Goal: Task Accomplishment & Management: Complete application form

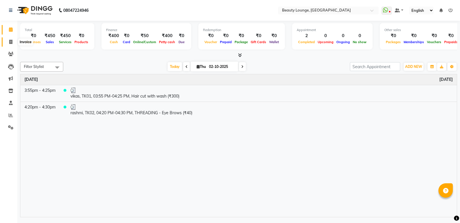
click at [11, 40] on icon at bounding box center [10, 42] width 3 height 4
select select "service"
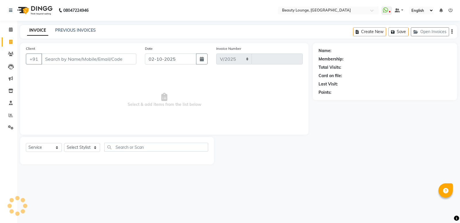
select select "649"
type input "0954"
click at [61, 59] on input "Client" at bounding box center [88, 58] width 95 height 11
select select "product"
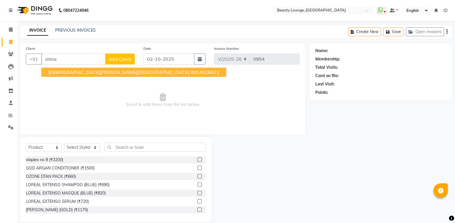
type input "shina"
click at [123, 56] on span "Add Client" at bounding box center [120, 59] width 23 height 6
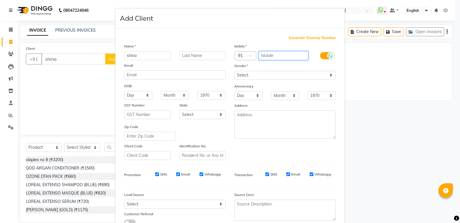
click at [292, 59] on input "text" at bounding box center [283, 55] width 50 height 9
type input "9872597361"
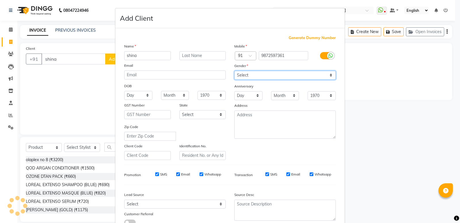
click at [281, 77] on select "Select Male Female Other Prefer Not To Say" at bounding box center [284, 75] width 101 height 9
select select "female"
click option "Female" at bounding box center [0, 0] width 0 height 0
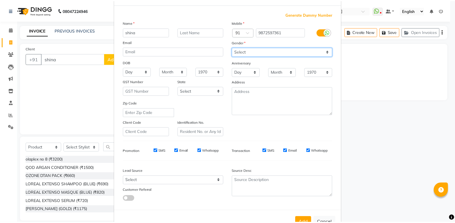
scroll to position [43, 0]
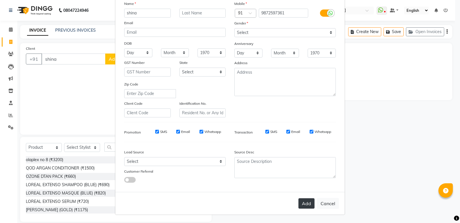
click at [300, 202] on button "Add" at bounding box center [306, 203] width 16 height 10
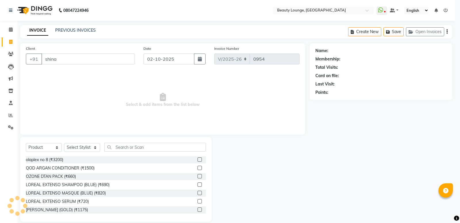
type input "9872597361"
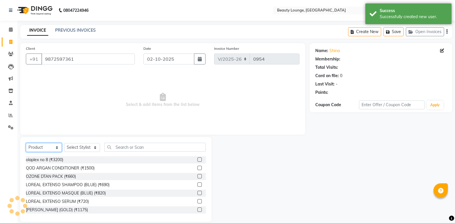
click at [26, 143] on select "Select Service Product Membership Package Voucher Prepaid Gift Card" at bounding box center [44, 147] width 36 height 9
select select "service"
click option "Service" at bounding box center [0, 0] width 0 height 0
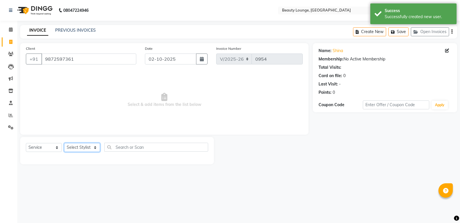
click at [64, 143] on select "Select Stylist aashish aayush balwinder golu jasmeen Loveleen manpreet A neha m…" at bounding box center [82, 147] width 36 height 9
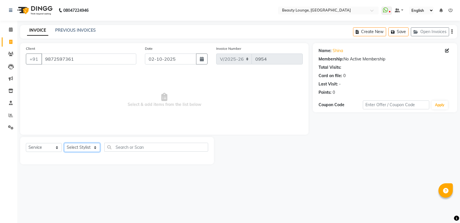
select select "90508"
click option "[PERSON_NAME]" at bounding box center [0, 0] width 0 height 0
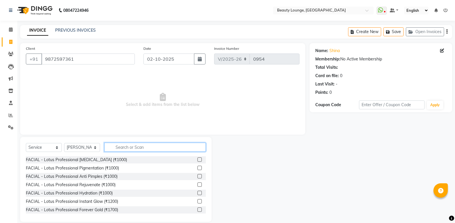
click at [128, 143] on input "text" at bounding box center [154, 146] width 101 height 9
click at [132, 145] on input "text" at bounding box center [154, 146] width 101 height 9
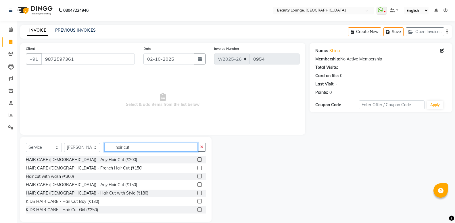
type input "hair cut"
click at [197, 159] on label at bounding box center [199, 159] width 4 height 4
click at [197, 159] on input "checkbox" at bounding box center [199, 160] width 4 height 4
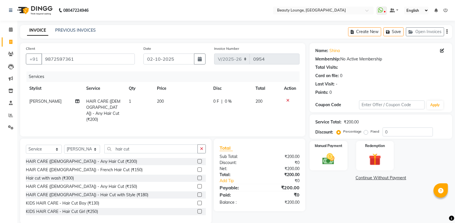
click at [197, 159] on label at bounding box center [199, 161] width 4 height 4
click at [197, 159] on input "checkbox" at bounding box center [199, 161] width 4 height 4
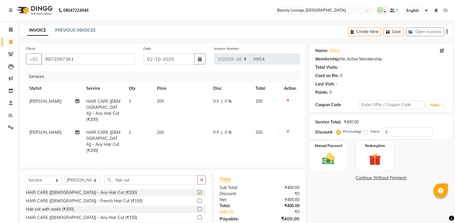
checkbox input "false"
click at [169, 97] on td "200" at bounding box center [181, 110] width 56 height 31
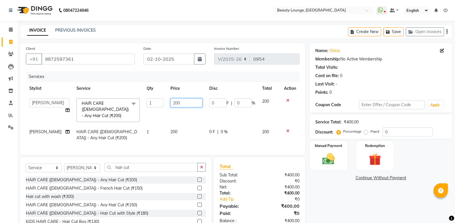
click at [170, 103] on input "200" at bounding box center [186, 102] width 32 height 9
type input "400"
click at [179, 125] on td "200" at bounding box center [186, 134] width 39 height 19
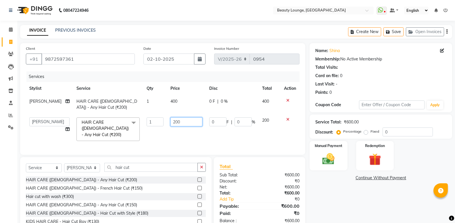
click at [171, 124] on input "200" at bounding box center [186, 121] width 32 height 9
type input "400"
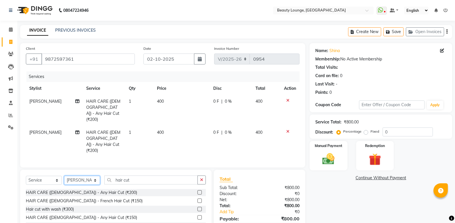
click at [64, 175] on select "Select Stylist aashish aayush balwinder golu jasmeen Loveleen manpreet A neha m…" at bounding box center [82, 179] width 36 height 9
select select "9433"
click option "Reception" at bounding box center [0, 0] width 0 height 0
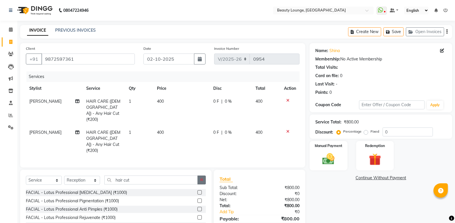
click at [204, 175] on button "button" at bounding box center [201, 179] width 8 height 9
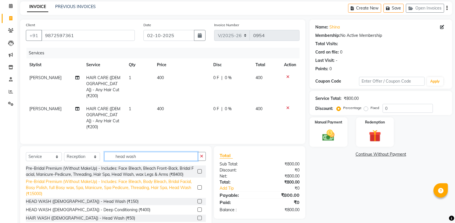
scroll to position [33, 0]
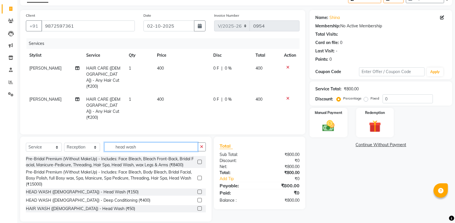
type input "head wash"
click at [197, 189] on label at bounding box center [199, 191] width 4 height 4
click at [197, 190] on input "checkbox" at bounding box center [199, 192] width 4 height 4
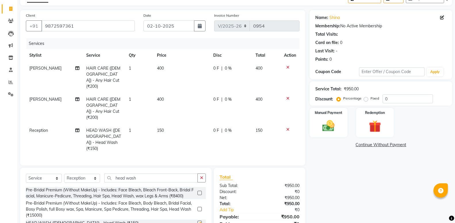
checkbox input "false"
click at [191, 124] on td "150" at bounding box center [181, 139] width 56 height 31
select select "9433"
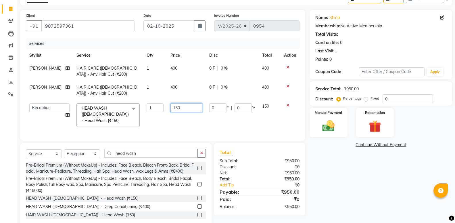
click at [170, 109] on input "150" at bounding box center [186, 107] width 32 height 9
type input "250"
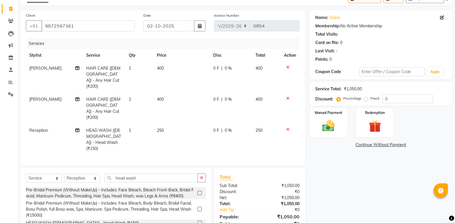
click at [157, 93] on tr "aashish HAIR CARE (FEMALE) - Any Hair Cut (₹200) 1 400 0 F | 0 % 400" at bounding box center [162, 108] width 273 height 31
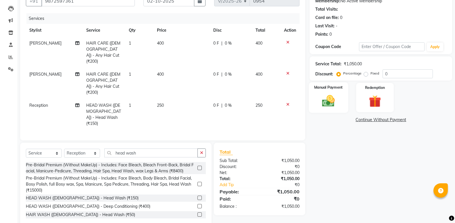
click at [326, 91] on div "Manual Payment" at bounding box center [327, 97] width 39 height 31
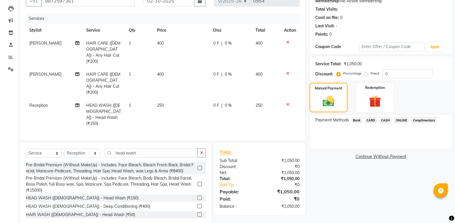
click at [380, 121] on span "CASH" at bounding box center [385, 120] width 12 height 7
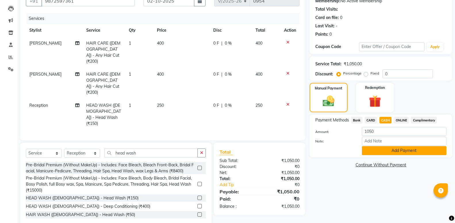
click at [408, 153] on button "Add Payment" at bounding box center [404, 150] width 84 height 9
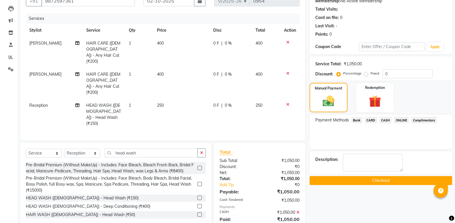
click at [416, 185] on button "Checkout" at bounding box center [380, 180] width 142 height 9
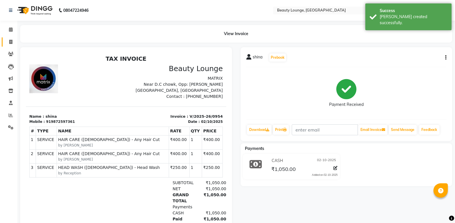
click at [14, 45] on link "Invoice" at bounding box center [9, 41] width 14 height 9
select select "service"
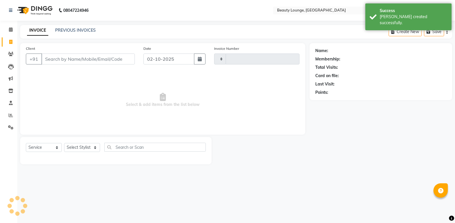
type input "0955"
select select "649"
click at [63, 57] on input "Client" at bounding box center [88, 58] width 95 height 11
select select "product"
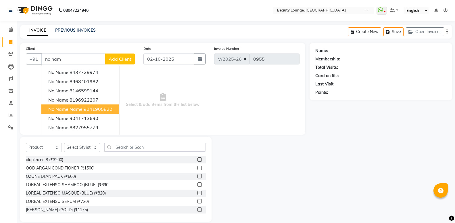
drag, startPoint x: 74, startPoint y: 106, endPoint x: 67, endPoint y: 139, distance: 33.0
click at [74, 106] on span "no name name" at bounding box center [65, 109] width 34 height 6
type input "9041905822"
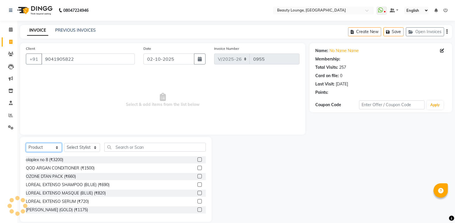
drag, startPoint x: 51, startPoint y: 145, endPoint x: 49, endPoint y: 151, distance: 5.9
click at [26, 143] on select "Select Service Product Membership Package Voucher Prepaid Gift Card" at bounding box center [44, 147] width 36 height 9
select select "service"
click option "Service" at bounding box center [0, 0] width 0 height 0
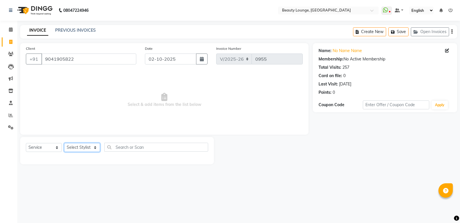
click at [77, 150] on select "Select Stylist aashish aayush balwinder golu jasmeen Loveleen manpreet A neha m…" at bounding box center [82, 147] width 36 height 9
select select "10794"
click option "[PERSON_NAME]" at bounding box center [0, 0] width 0 height 0
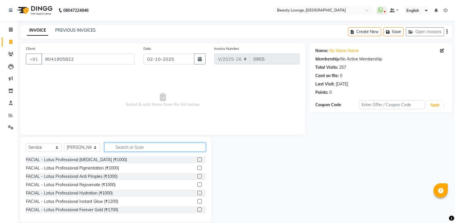
click at [121, 146] on input "text" at bounding box center [154, 146] width 101 height 9
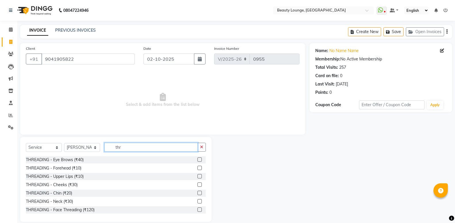
type input "thr"
click at [197, 159] on label at bounding box center [199, 159] width 4 height 4
click at [197, 159] on input "checkbox" at bounding box center [199, 160] width 4 height 4
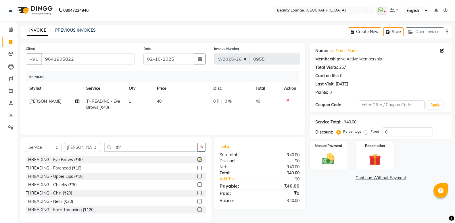
checkbox input "false"
click at [163, 110] on td "40" at bounding box center [181, 104] width 56 height 19
select select "10794"
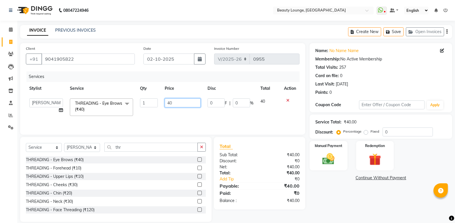
click at [171, 103] on input "40" at bounding box center [183, 102] width 36 height 9
type input "4"
type input "80"
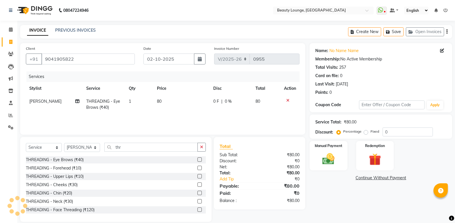
click at [177, 110] on td "80" at bounding box center [181, 104] width 56 height 19
select select "10794"
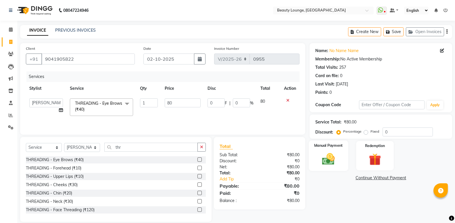
click at [333, 167] on div "Manual Payment" at bounding box center [327, 155] width 39 height 31
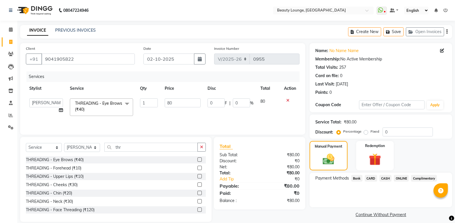
click at [386, 177] on span "CASH" at bounding box center [385, 178] width 12 height 7
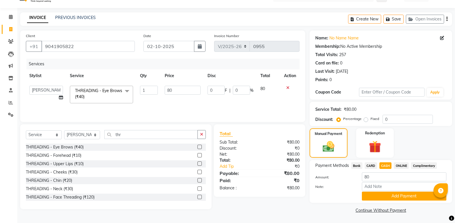
click at [392, 199] on button "Add Payment" at bounding box center [404, 195] width 84 height 9
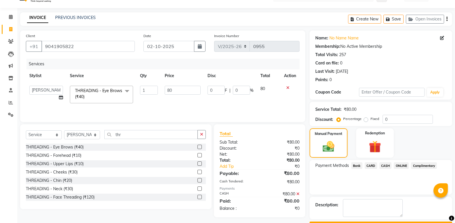
scroll to position [35, 0]
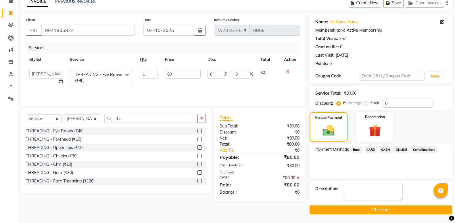
click at [386, 207] on button "Checkout" at bounding box center [380, 209] width 142 height 9
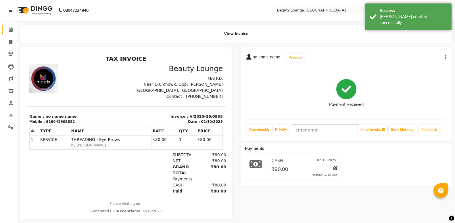
click at [8, 32] on span at bounding box center [11, 29] width 10 height 7
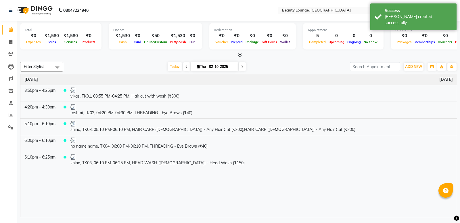
click at [414, 62] on div "ADD NEW Toggle Dropdown Add Appointment Add Invoice Add Expense Add Client Add …" at bounding box center [413, 66] width 21 height 9
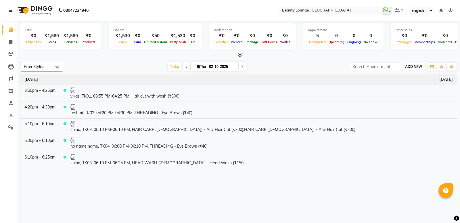
click at [407, 66] on span "ADD NEW" at bounding box center [413, 66] width 17 height 4
click at [397, 91] on link "Add Expense" at bounding box center [399, 91] width 45 height 7
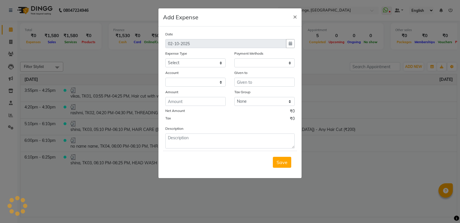
select select "1"
select select "2528"
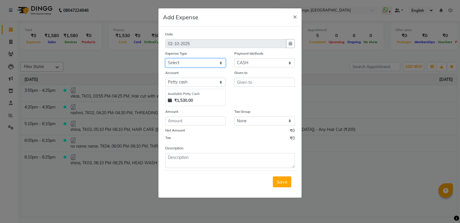
click at [171, 58] on select "Select Advance Salary Bank charges Car maintenance Cash transfer to bank Cash t…" at bounding box center [195, 62] width 60 height 9
select select "18"
click option "Pantry" at bounding box center [0, 0] width 0 height 0
click at [250, 77] on div "Given to" at bounding box center [264, 74] width 60 height 8
click at [252, 80] on input "text" at bounding box center [264, 82] width 60 height 9
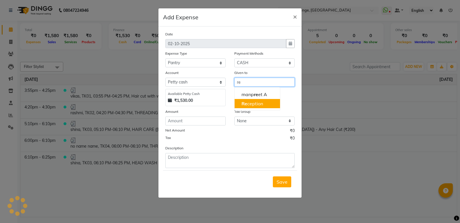
click at [255, 104] on ngb-highlight "Re ception" at bounding box center [252, 104] width 22 height 6
type input "Reception"
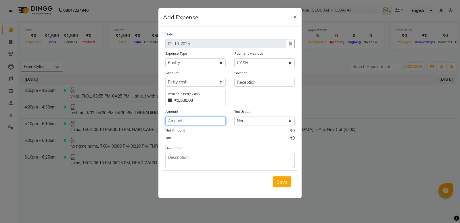
drag, startPoint x: 199, startPoint y: 121, endPoint x: 197, endPoint y: 119, distance: 3.2
click at [199, 121] on input "number" at bounding box center [195, 120] width 60 height 9
type input "154"
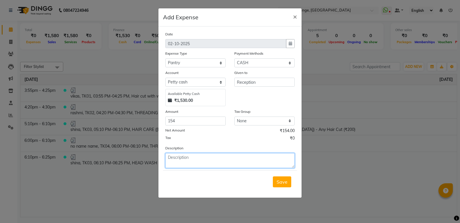
click at [240, 158] on textarea at bounding box center [229, 160] width 129 height 15
type textarea "donation,milk,flower,parshad"
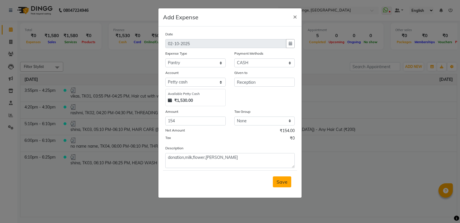
click at [287, 183] on button "Save" at bounding box center [282, 181] width 18 height 11
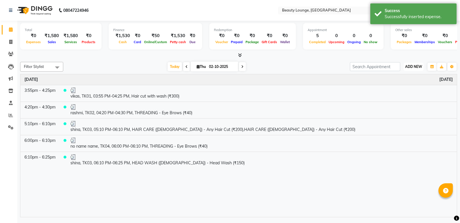
click at [412, 65] on span "ADD NEW" at bounding box center [413, 66] width 17 height 4
click at [402, 90] on link "Add Expense" at bounding box center [399, 91] width 45 height 7
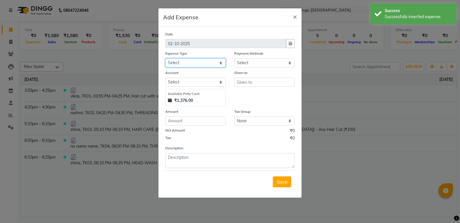
click at [205, 63] on select "Select Advance Salary Bank charges Car maintenance Cash transfer to bank Cash t…" at bounding box center [195, 62] width 60 height 9
select select "1"
select select "2528"
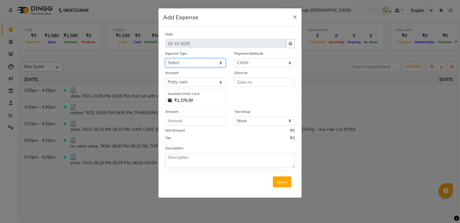
select select "10"
click option "Other" at bounding box center [0, 0] width 0 height 0
click at [260, 77] on div "Given to" at bounding box center [264, 74] width 60 height 8
click at [260, 80] on input "text" at bounding box center [264, 82] width 60 height 9
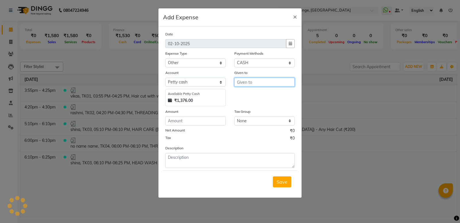
type input "t"
click at [267, 106] on button "Re ception" at bounding box center [256, 103] width 45 height 9
type input "Reception"
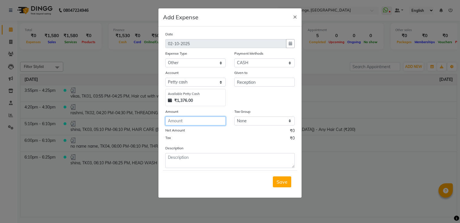
drag, startPoint x: 204, startPoint y: 121, endPoint x: 202, endPoint y: 119, distance: 3.1
click at [204, 121] on input "number" at bounding box center [195, 120] width 60 height 9
type input "370"
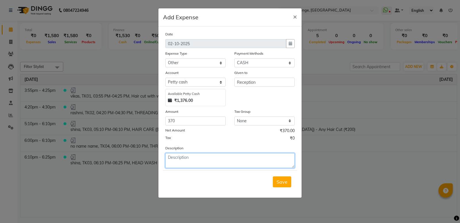
click at [216, 162] on textarea at bounding box center [229, 160] width 129 height 15
type textarea "c"
type textarea "tea donni,coffee beeter"
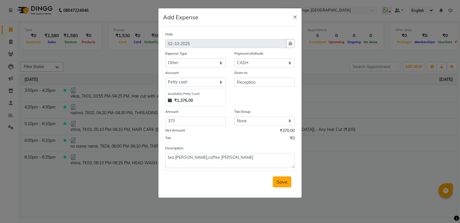
click at [282, 184] on span "Save" at bounding box center [281, 182] width 11 height 6
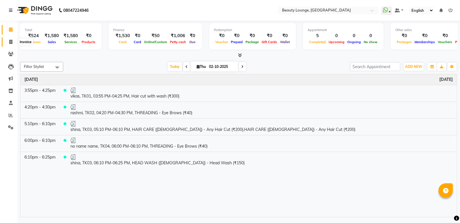
click at [9, 43] on icon at bounding box center [10, 42] width 3 height 4
select select "service"
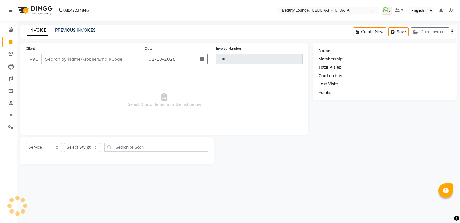
type input "0956"
select select "649"
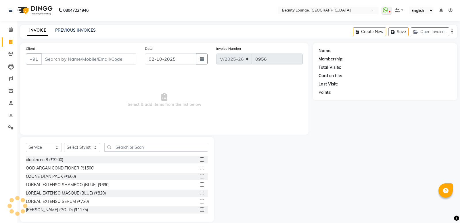
select select "product"
